Goal: Task Accomplishment & Management: Use online tool/utility

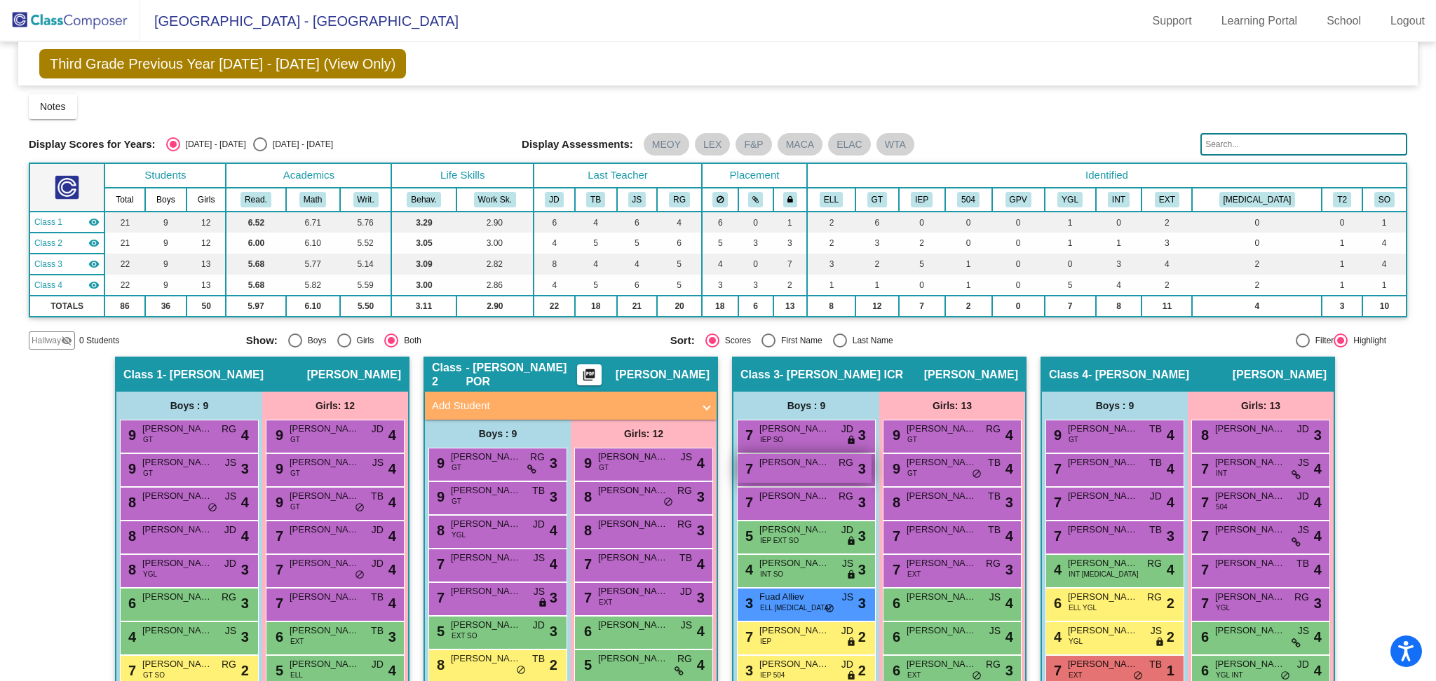
scroll to position [194, 0]
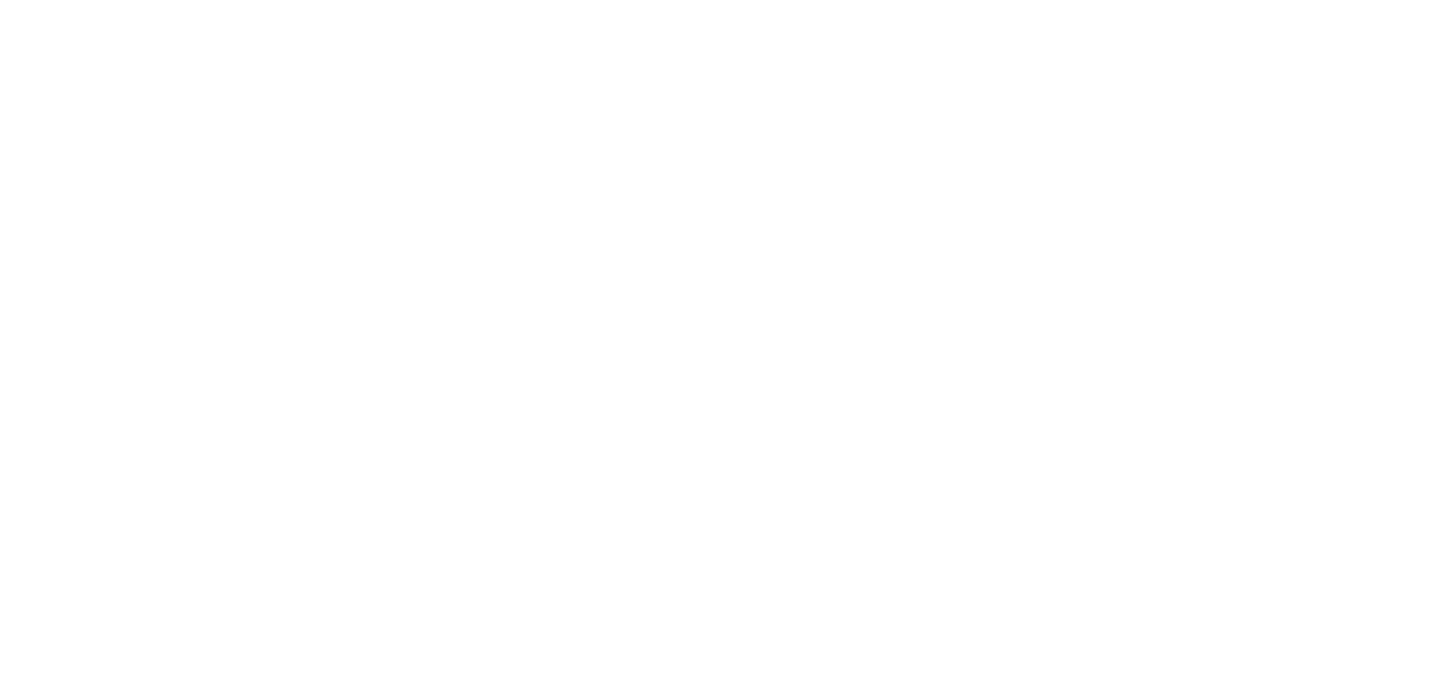
click at [711, 379] on mat-sidenav-content at bounding box center [718, 340] width 1436 height 681
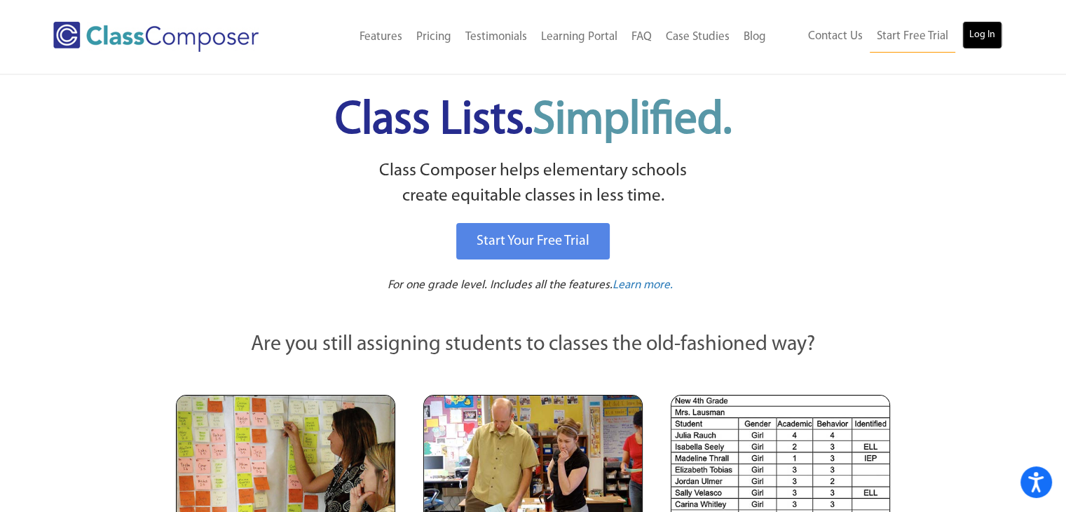
click at [969, 40] on link "Log In" at bounding box center [982, 35] width 40 height 28
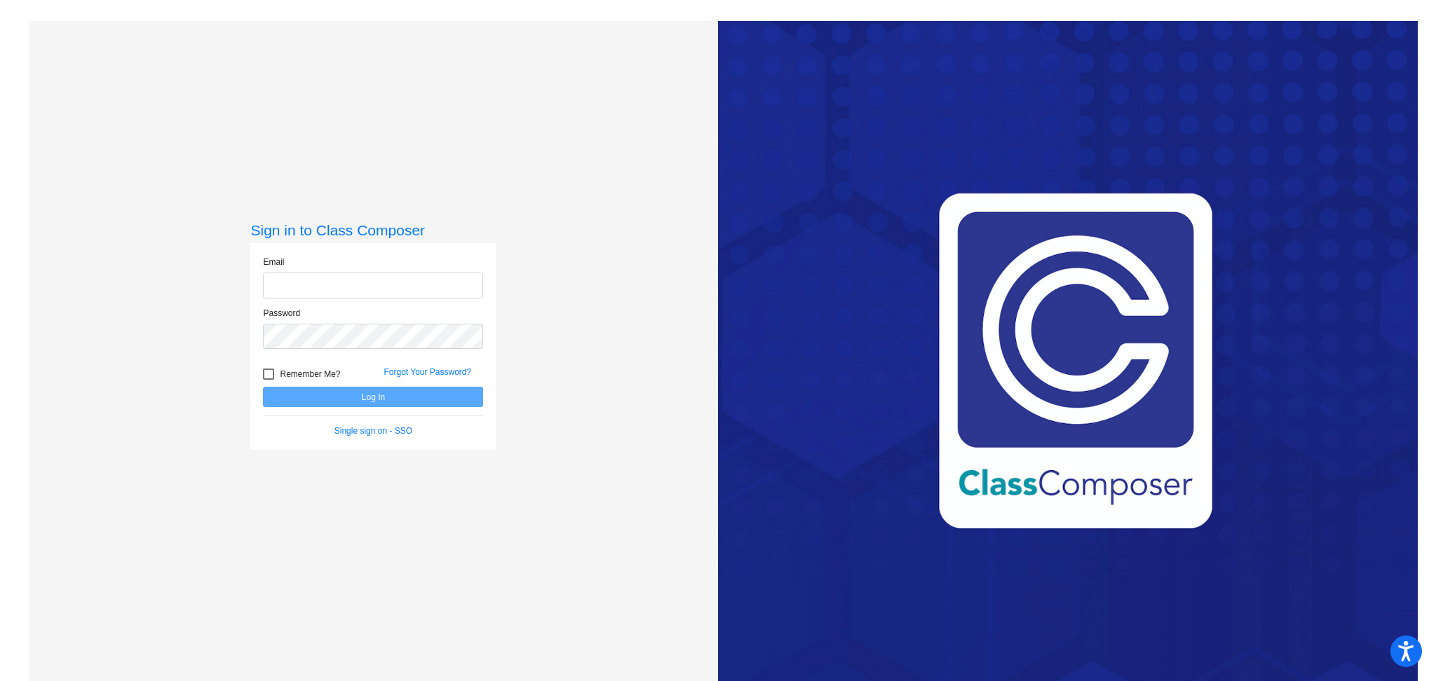
type input "[EMAIL_ADDRESS][DOMAIN_NAME]"
click at [369, 396] on button "Log In" at bounding box center [373, 397] width 220 height 20
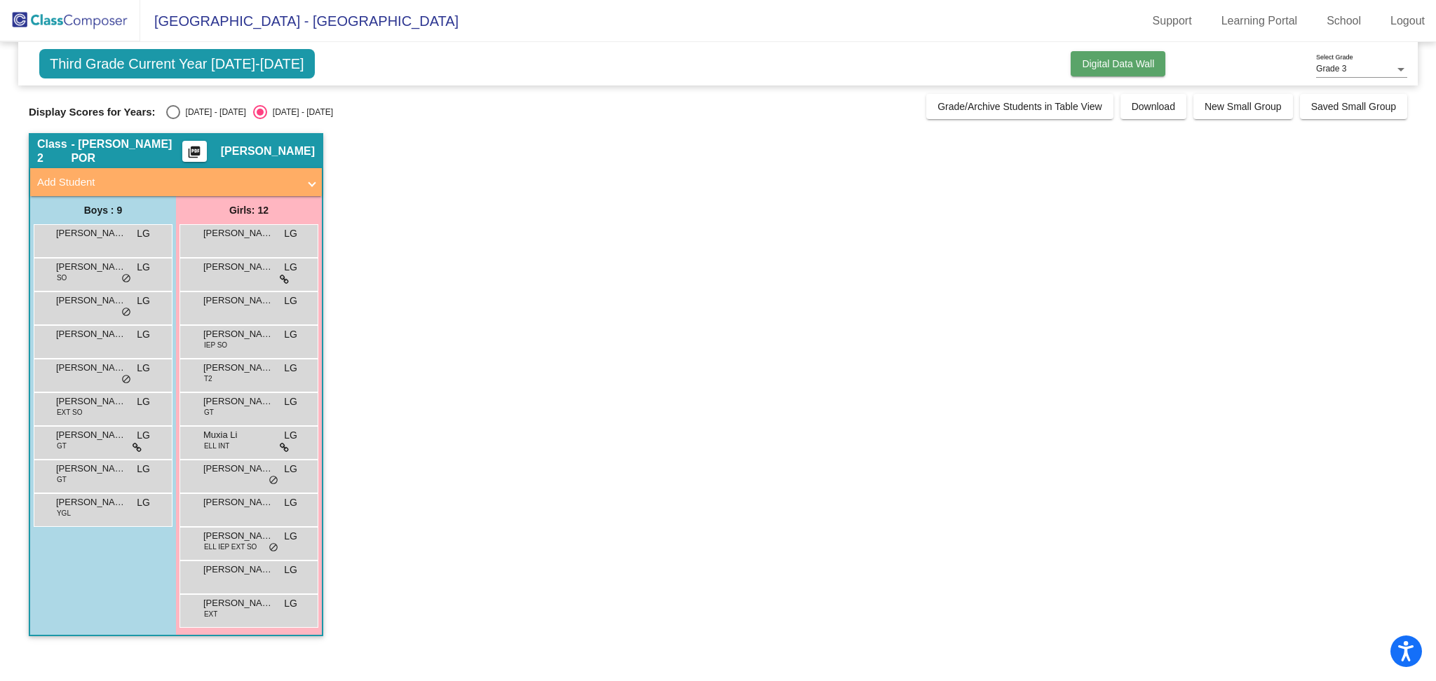
click at [1129, 61] on span "Digital Data Wall" at bounding box center [1118, 63] width 72 height 11
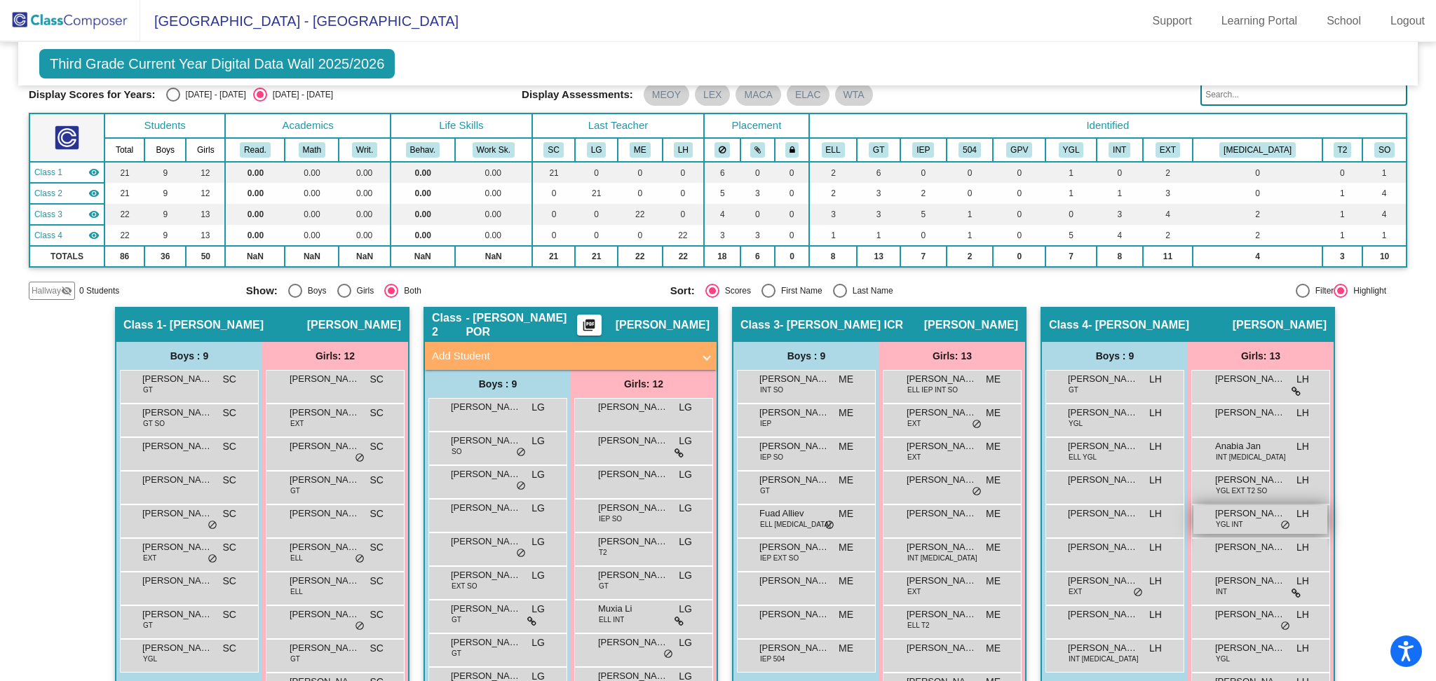
scroll to position [197, 0]
